Goal: Task Accomplishment & Management: Use online tool/utility

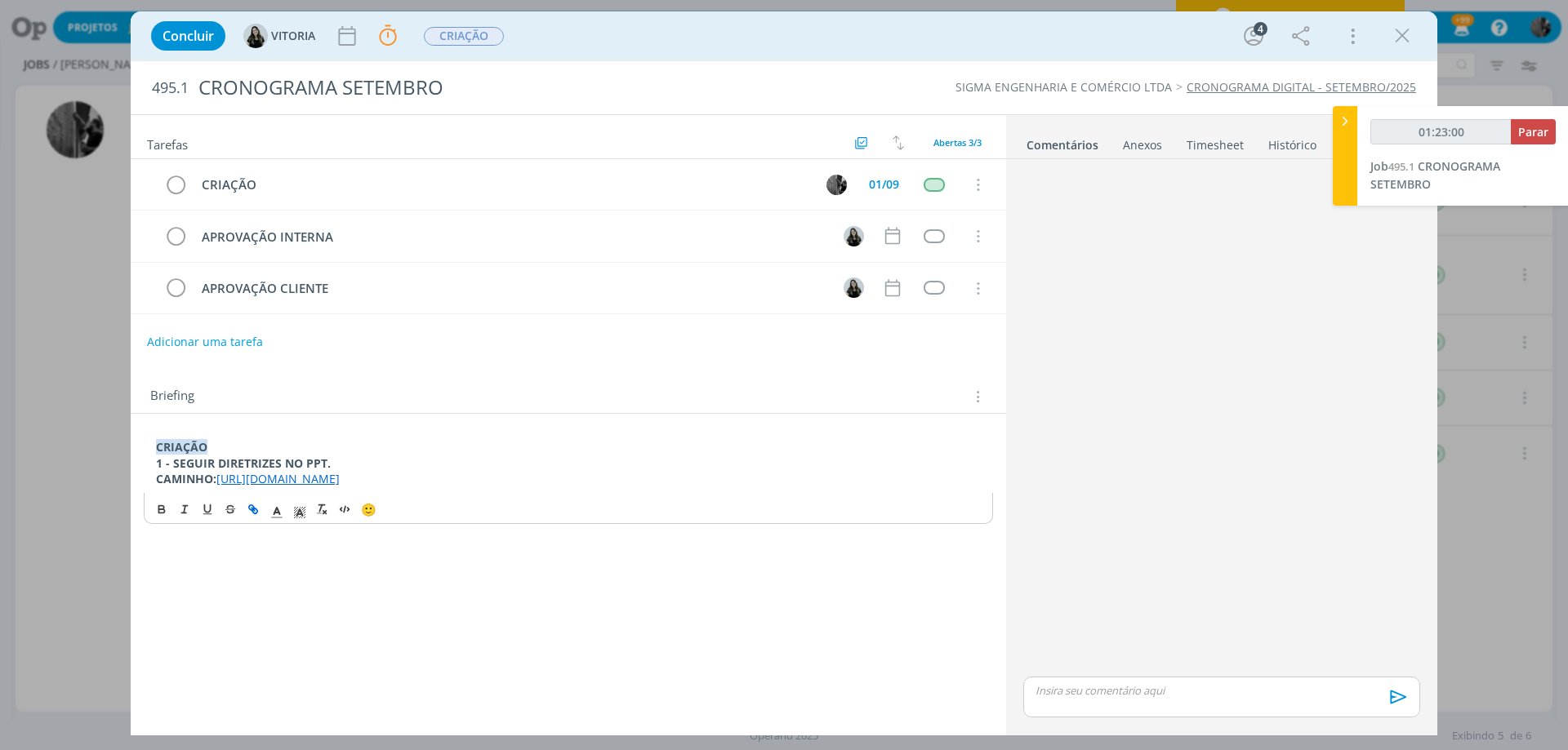
click at [1404, 38] on icon "dialog" at bounding box center [1402, 36] width 25 height 25
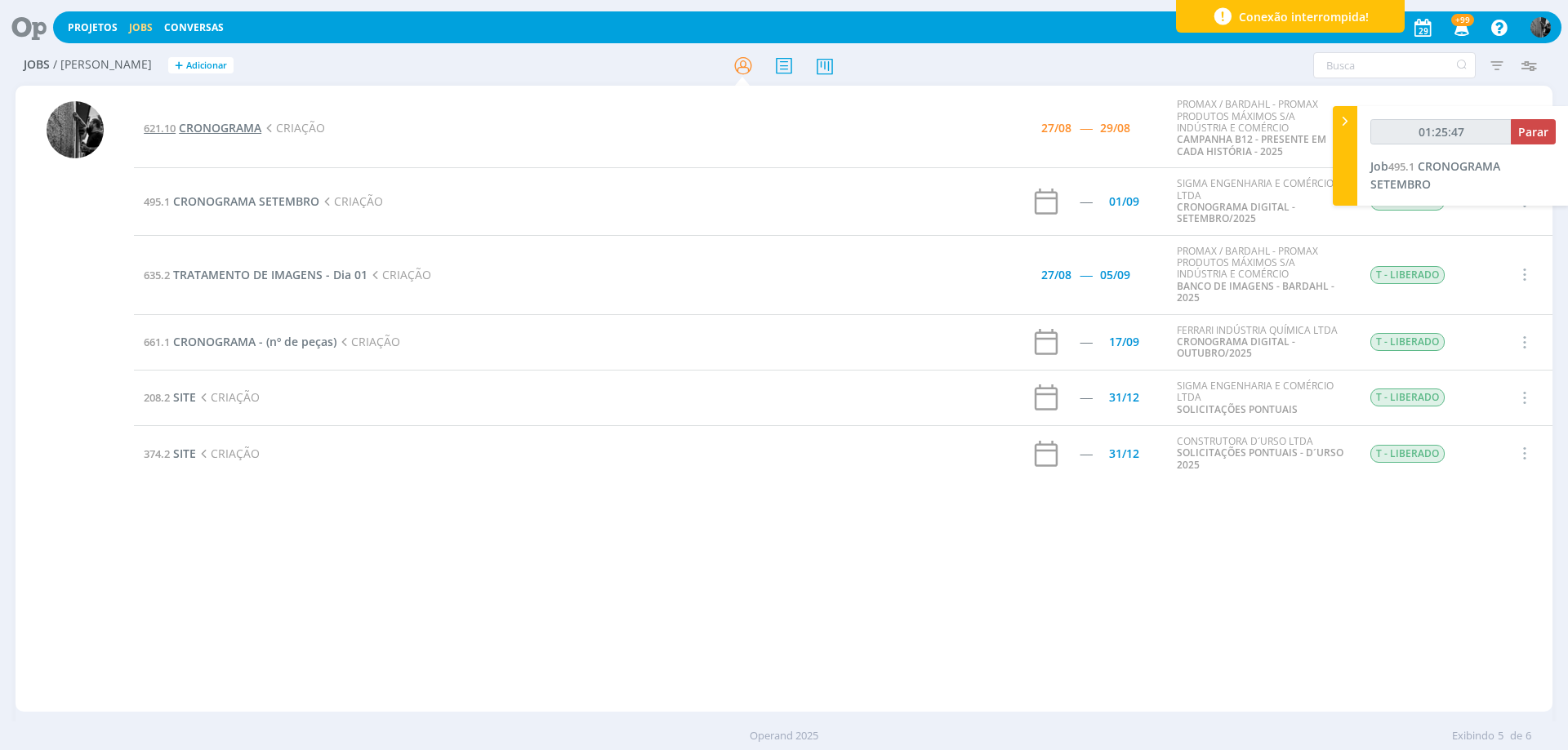
click at [230, 129] on span "CRONOGRAMA" at bounding box center [220, 128] width 83 height 16
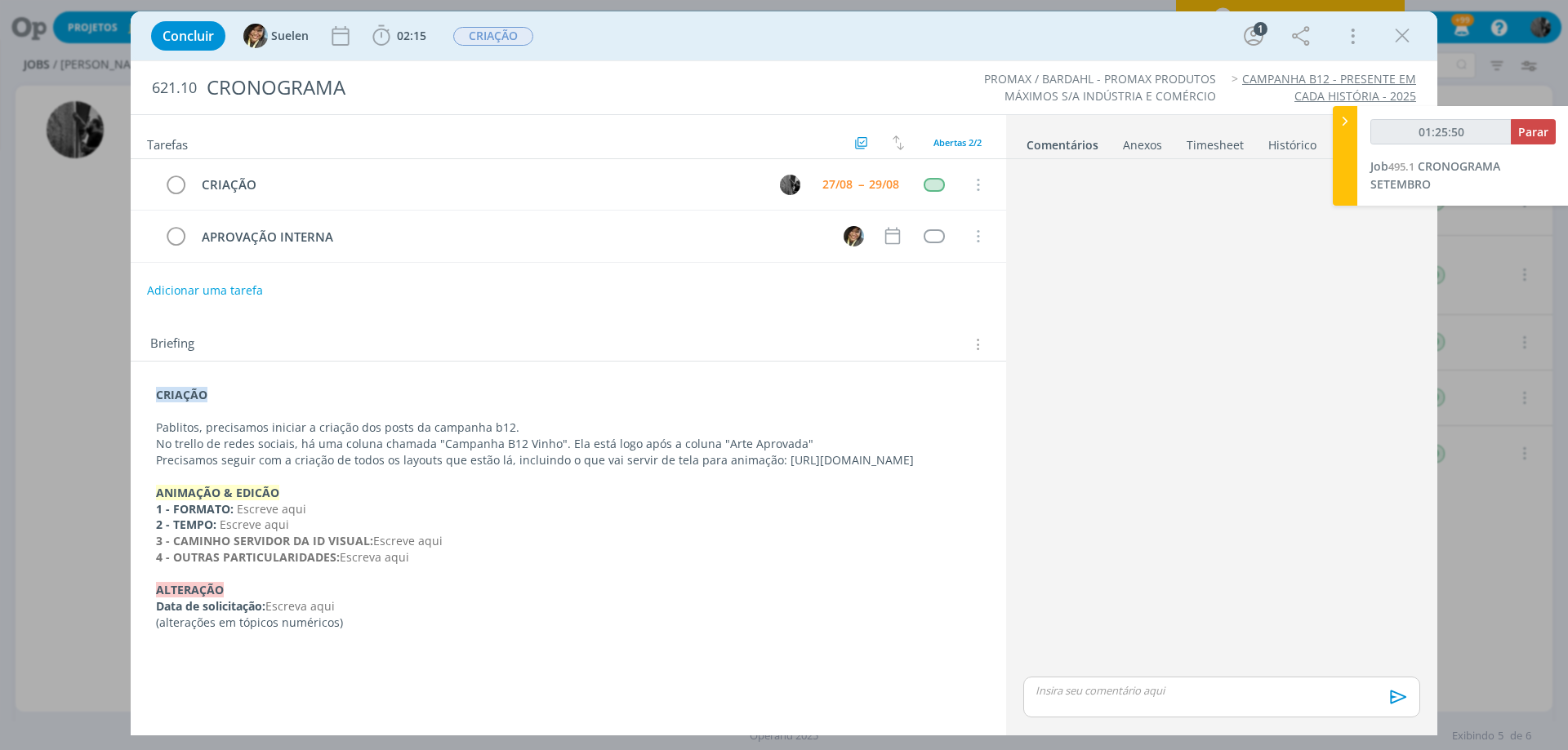
drag, startPoint x: 1406, startPoint y: 30, endPoint x: 1387, endPoint y: 46, distance: 24.8
click at [1405, 30] on icon "dialog" at bounding box center [1402, 36] width 25 height 25
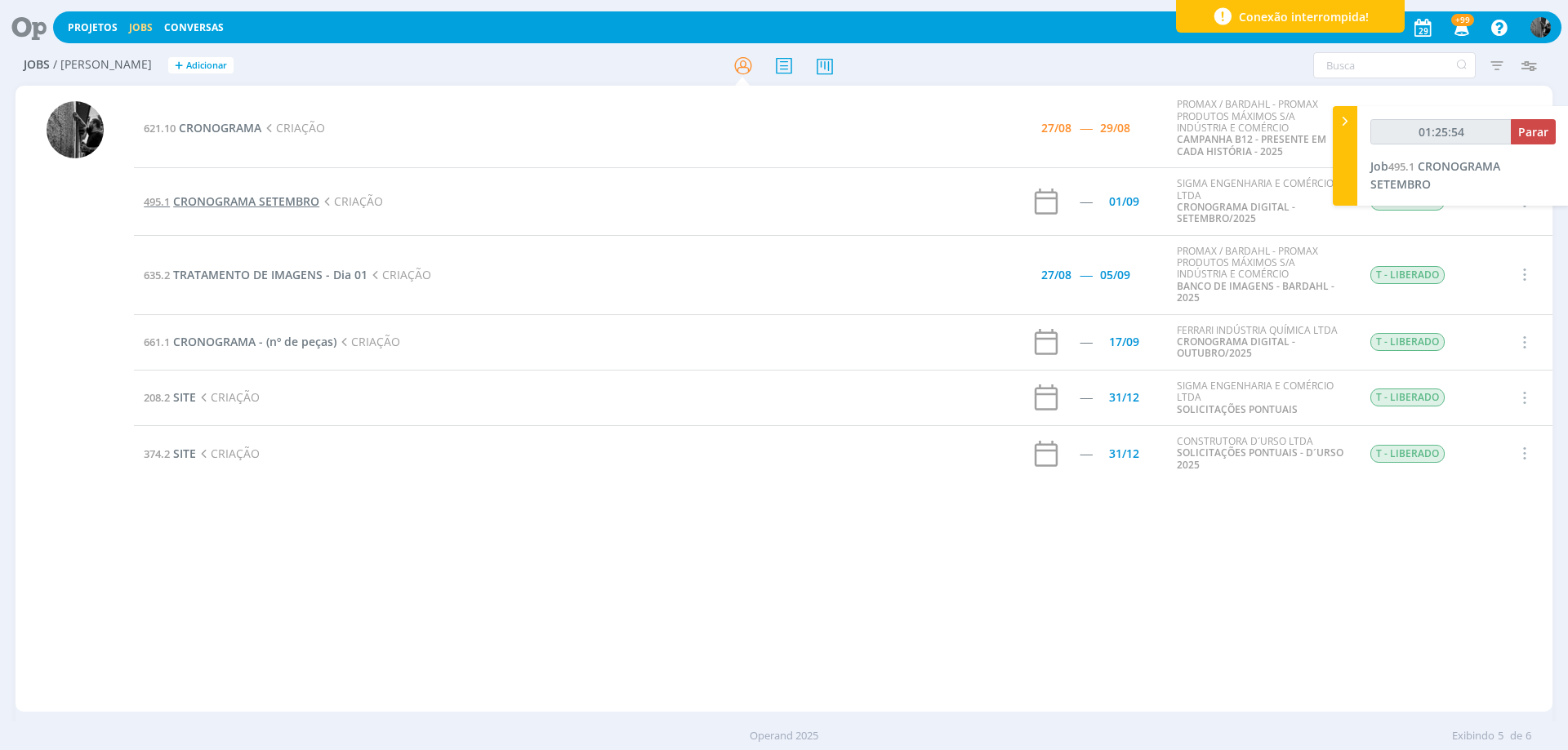
click at [246, 201] on span "CRONOGRAMA SETEMBRO" at bounding box center [246, 200] width 146 height 16
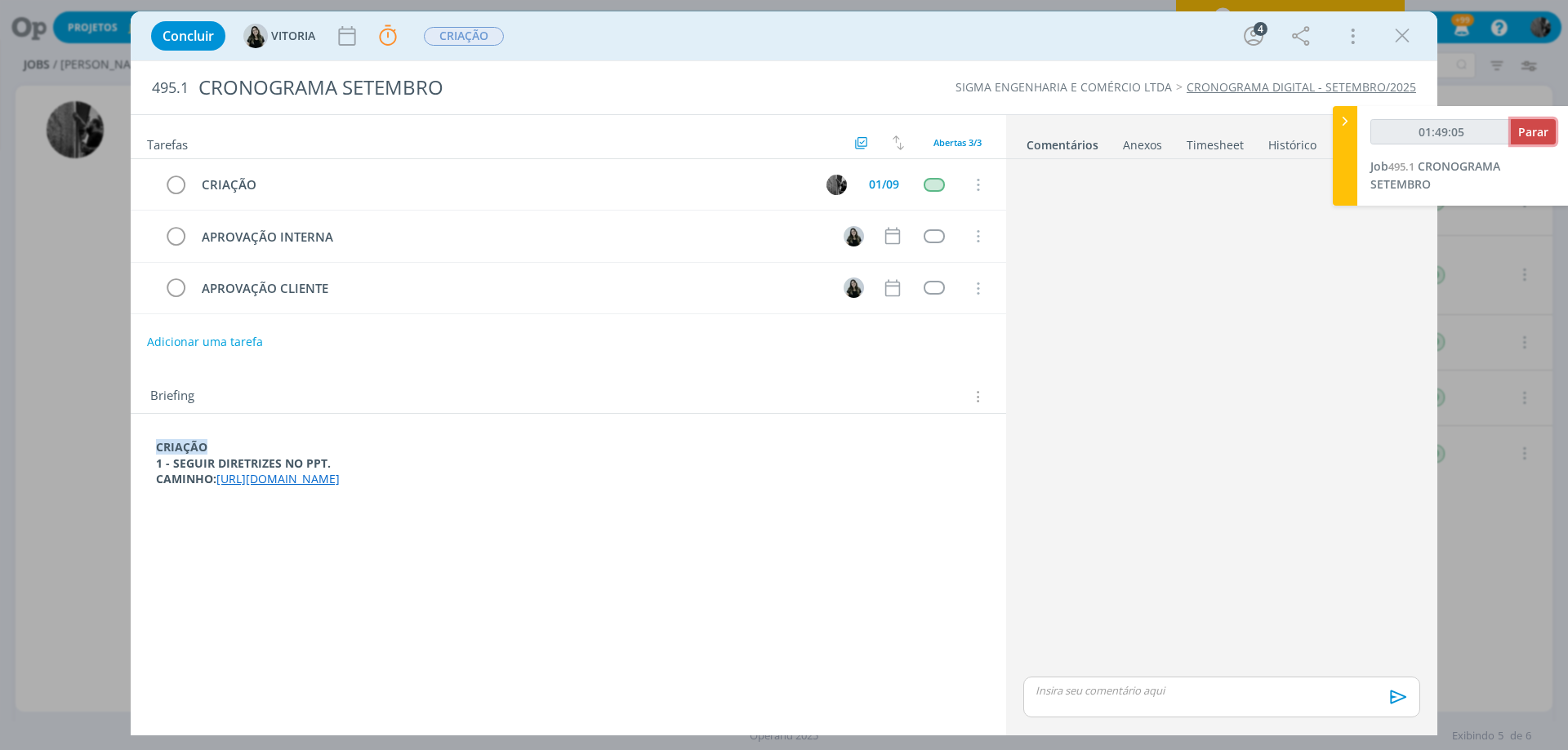
click at [1521, 137] on span "Parar" at bounding box center [1533, 131] width 30 height 16
type input "01:50:00"
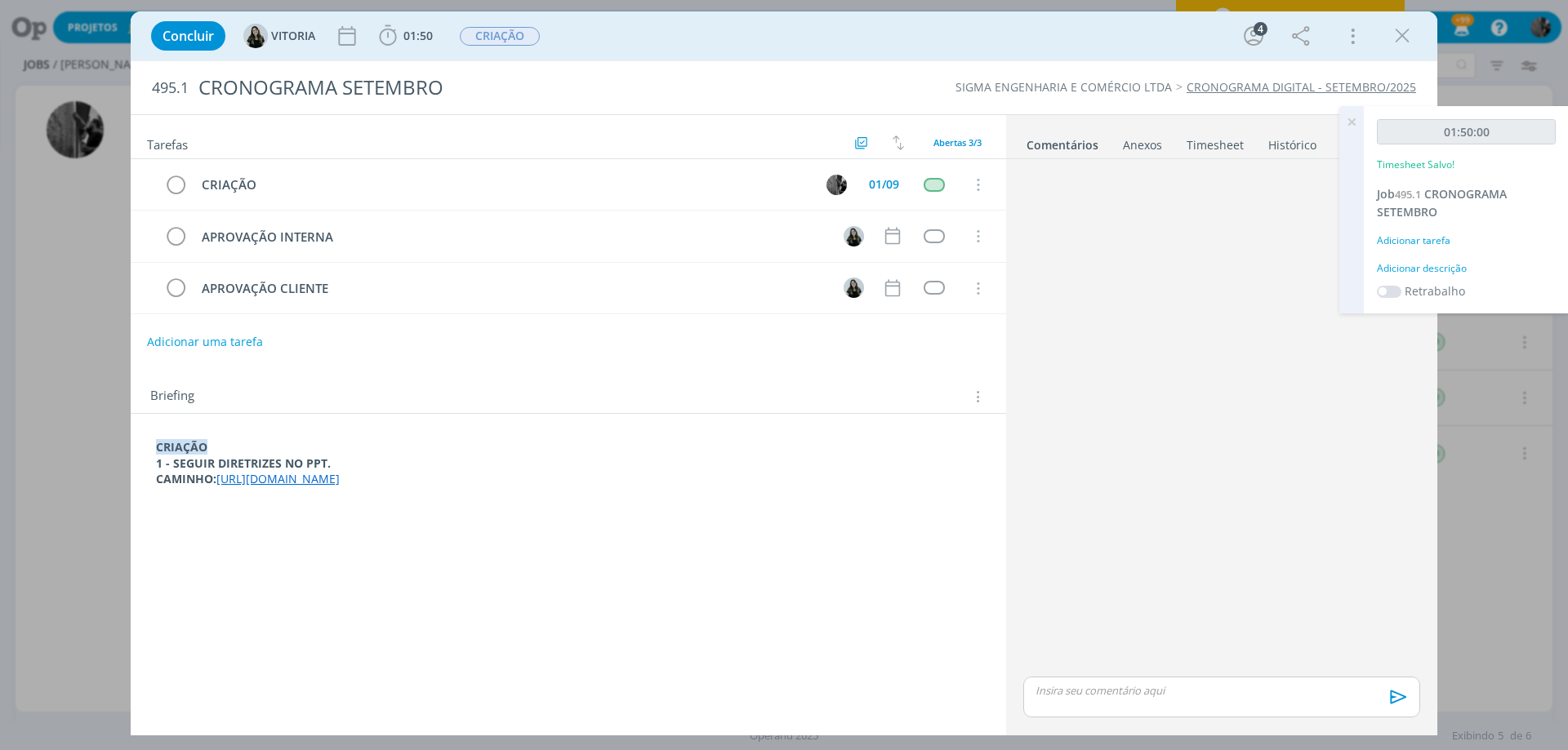
click at [1347, 119] on icon at bounding box center [1351, 121] width 29 height 32
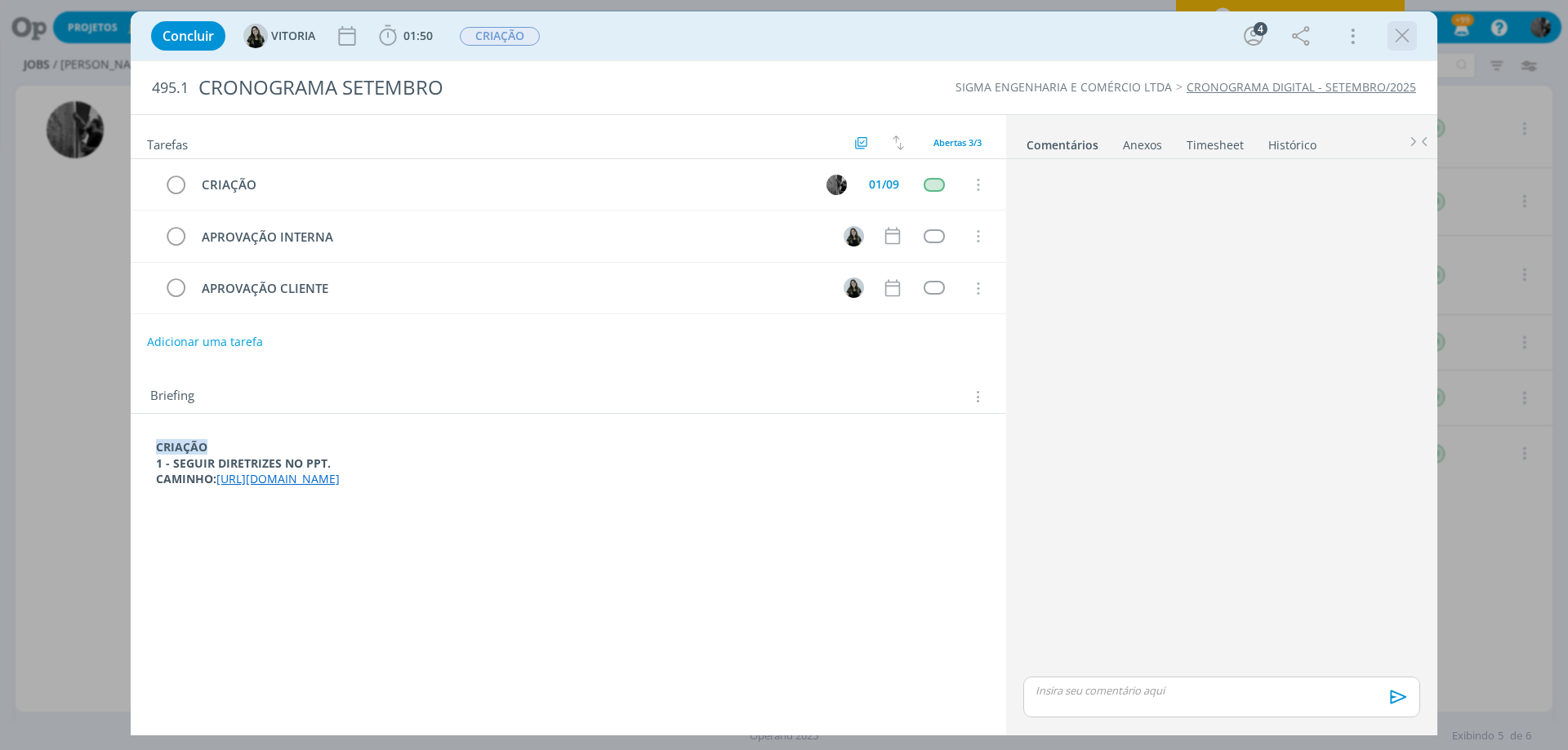
click at [1393, 44] on icon "dialog" at bounding box center [1402, 36] width 25 height 25
